Goal: Task Accomplishment & Management: Complete application form

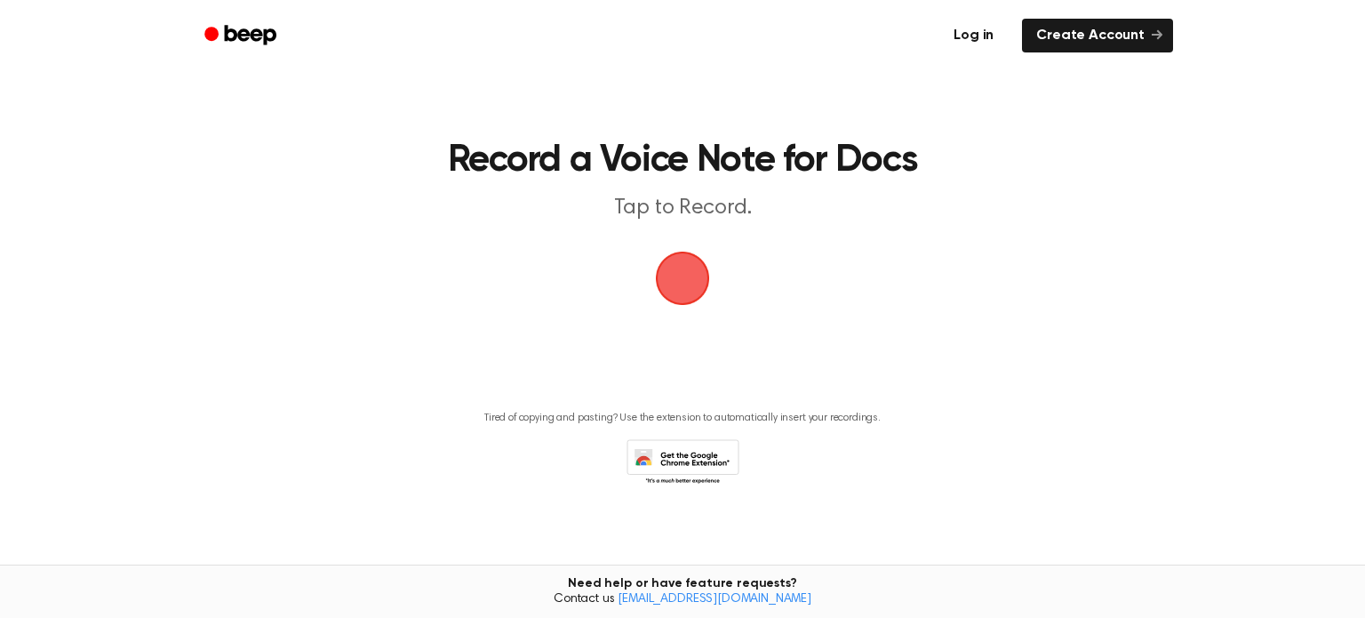
click at [976, 37] on link "Log in" at bounding box center [974, 35] width 76 height 41
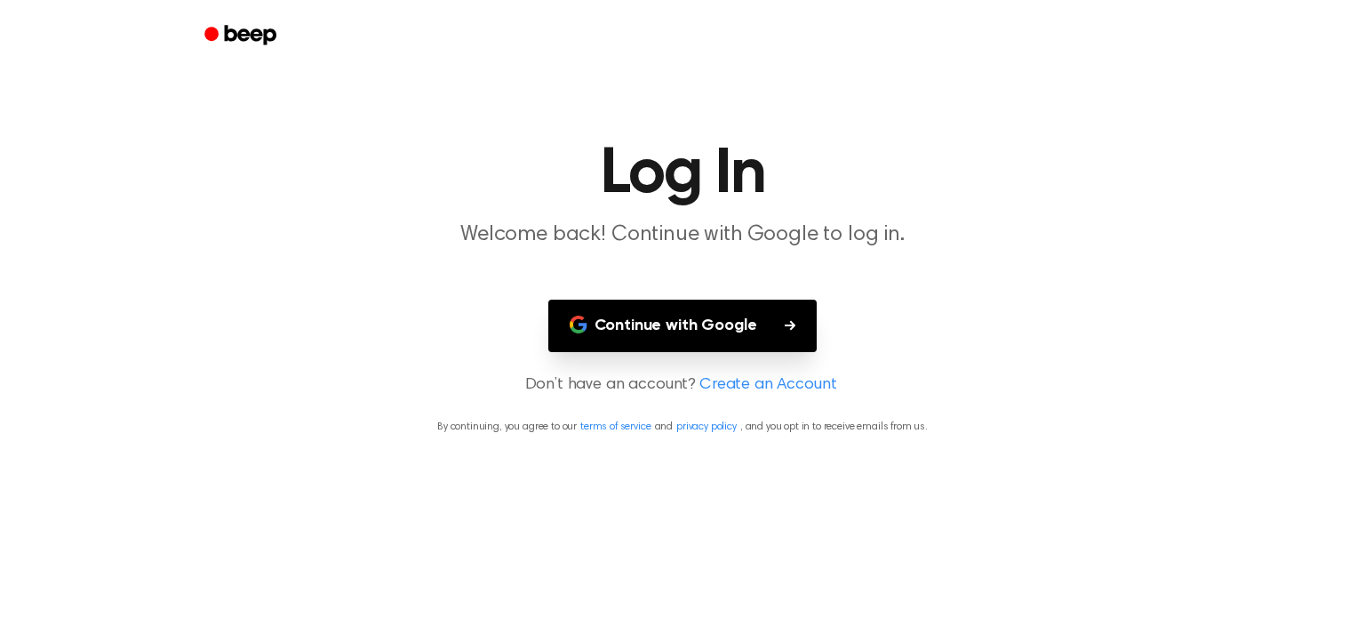
click at [665, 355] on main "Log In Welcome back! Continue with Google to log in. Continue with Google Don’t…" at bounding box center [682, 309] width 1365 height 618
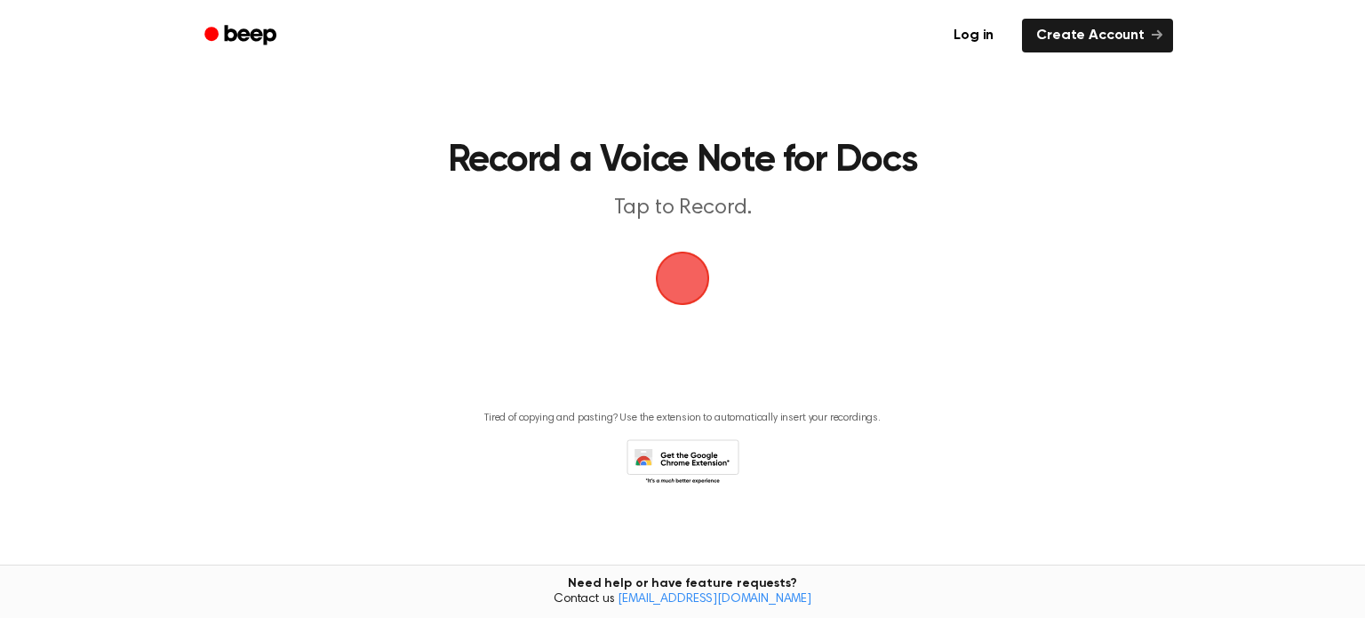
click at [1136, 17] on ul "Log in Create Account" at bounding box center [740, 35] width 866 height 41
click at [1136, 20] on link "Create Account" at bounding box center [1097, 36] width 151 height 34
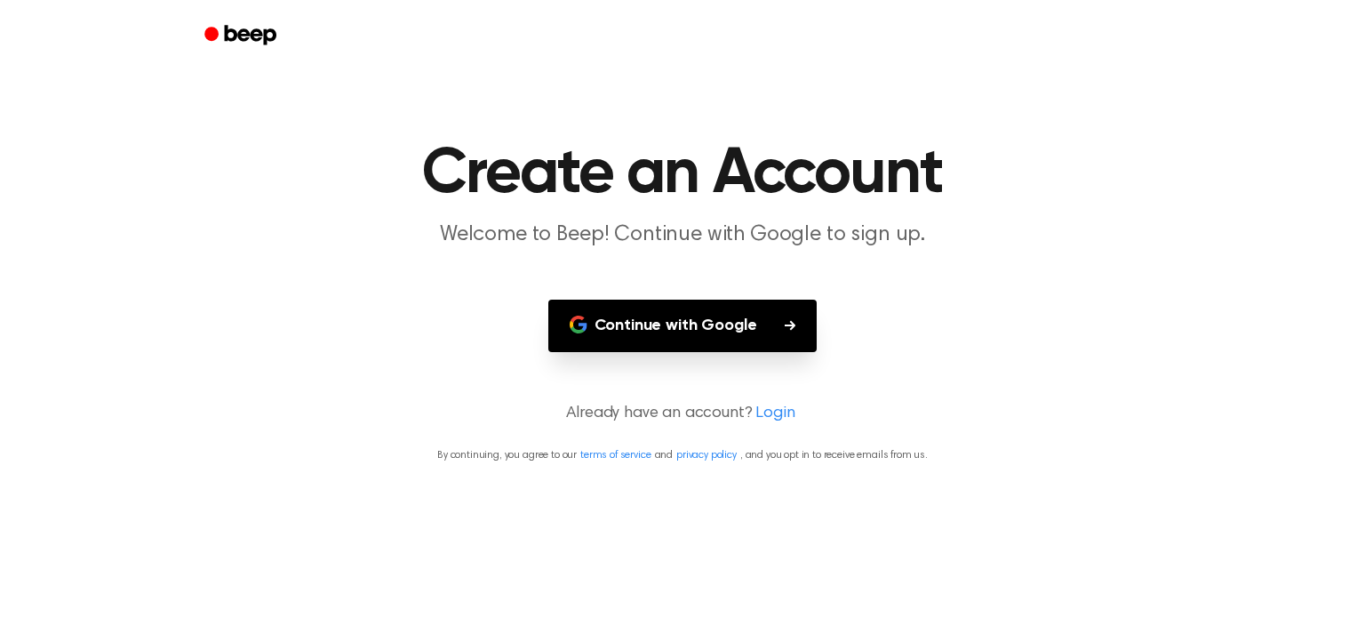
click at [706, 320] on button "Continue with Google" at bounding box center [682, 325] width 269 height 52
click at [610, 328] on button "Continue with Google" at bounding box center [682, 325] width 269 height 52
click at [944, 289] on main "Create an Account Welcome to Beep! Continue with Google to sign up. Continue wi…" at bounding box center [682, 309] width 1365 height 618
click at [673, 451] on p "By continuing, you agree to our terms of service and privacy policy , and you o…" at bounding box center [682, 455] width 1322 height 16
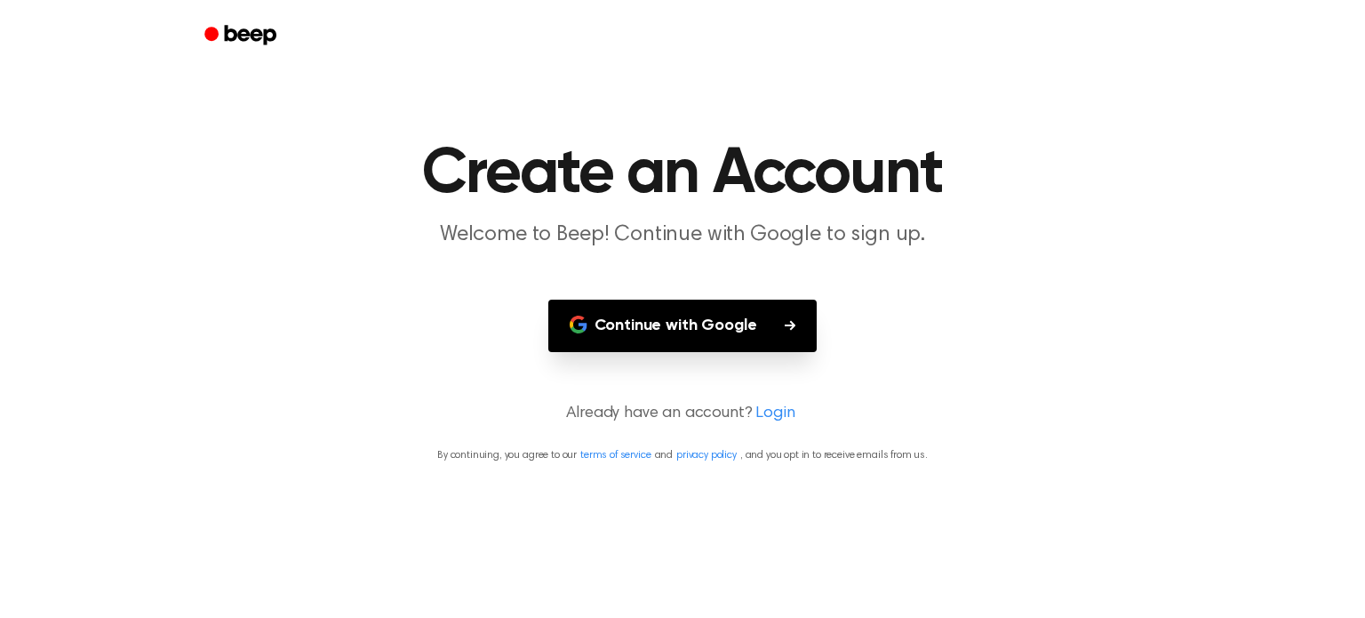
click at [756, 333] on button "Continue with Google" at bounding box center [682, 325] width 269 height 52
click at [622, 295] on main "Create an Account Welcome to Beep! Continue with Google to sign up. Continue wi…" at bounding box center [682, 309] width 1365 height 618
click at [623, 301] on button "Continue with Google" at bounding box center [682, 325] width 269 height 52
click at [698, 332] on button "Continue with Google" at bounding box center [682, 325] width 269 height 52
